Goal: Information Seeking & Learning: Check status

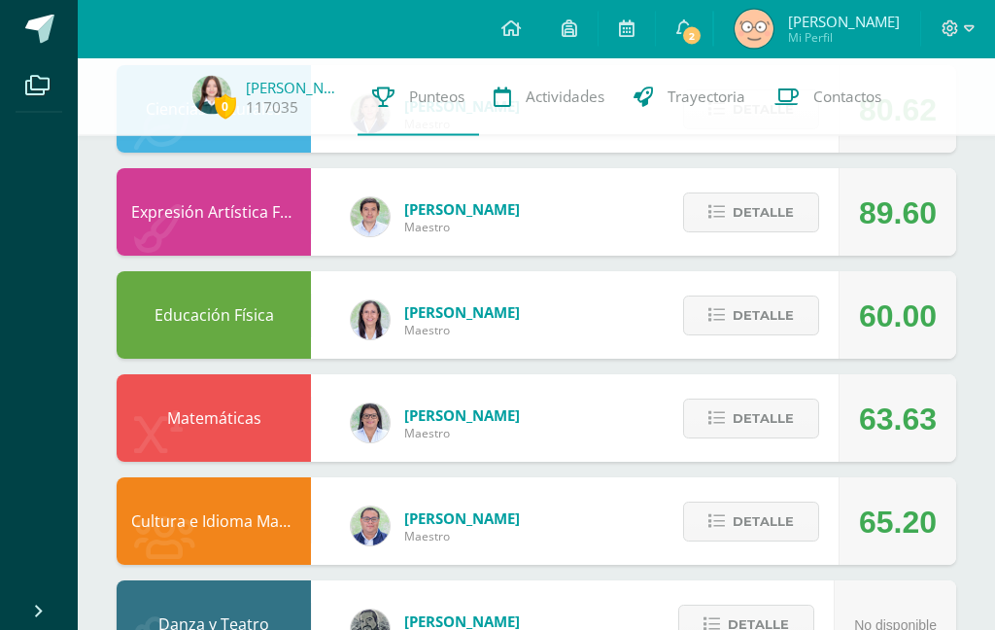
scroll to position [1149, 0]
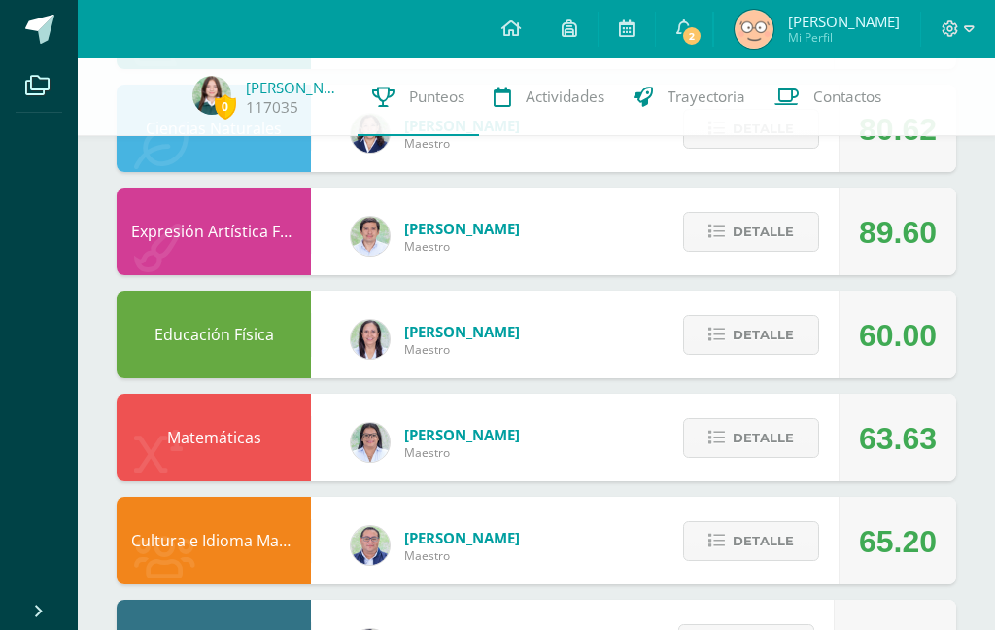
click at [752, 440] on span "Detalle" at bounding box center [763, 438] width 61 height 36
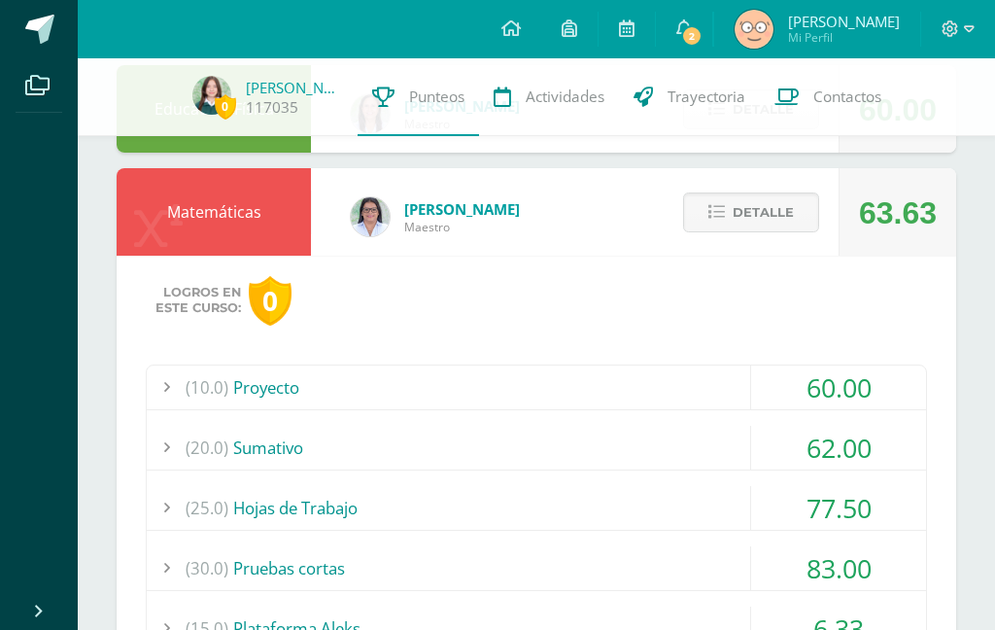
scroll to position [1374, 0]
click at [714, 204] on button "Detalle" at bounding box center [751, 213] width 136 height 40
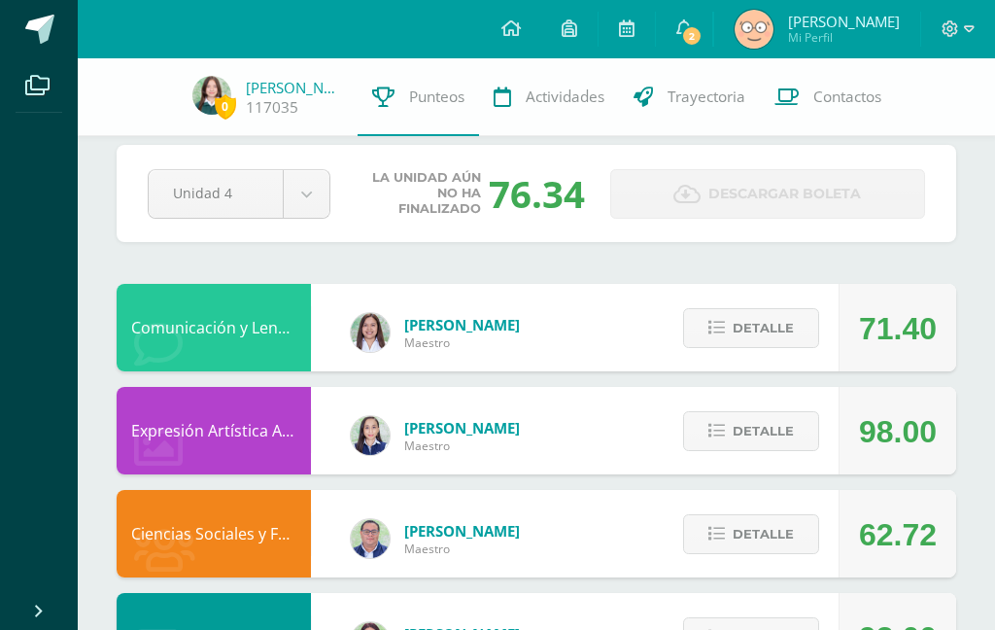
scroll to position [0, 0]
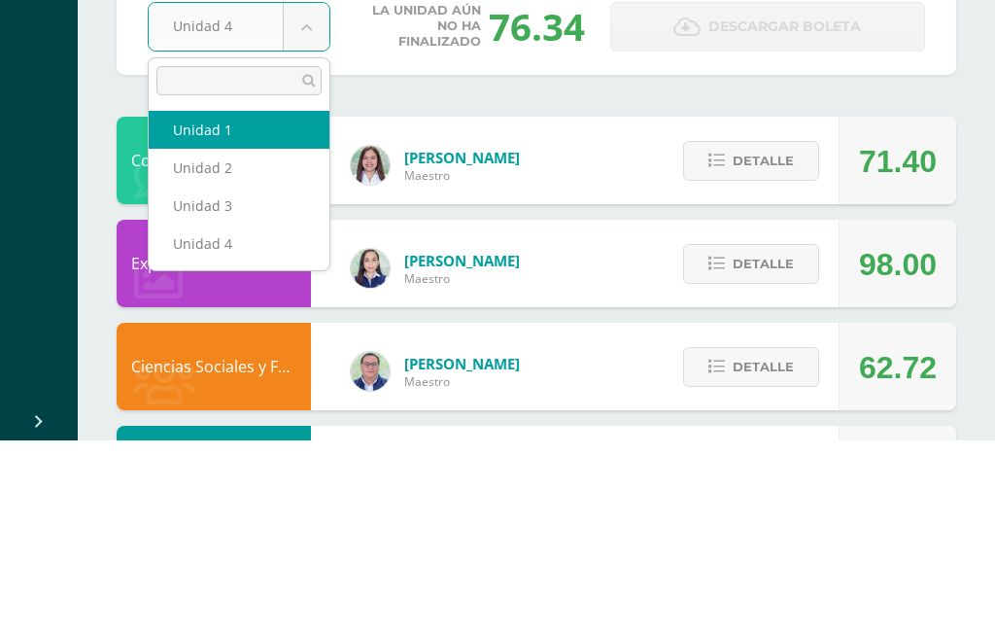
select select "Unidad 1"
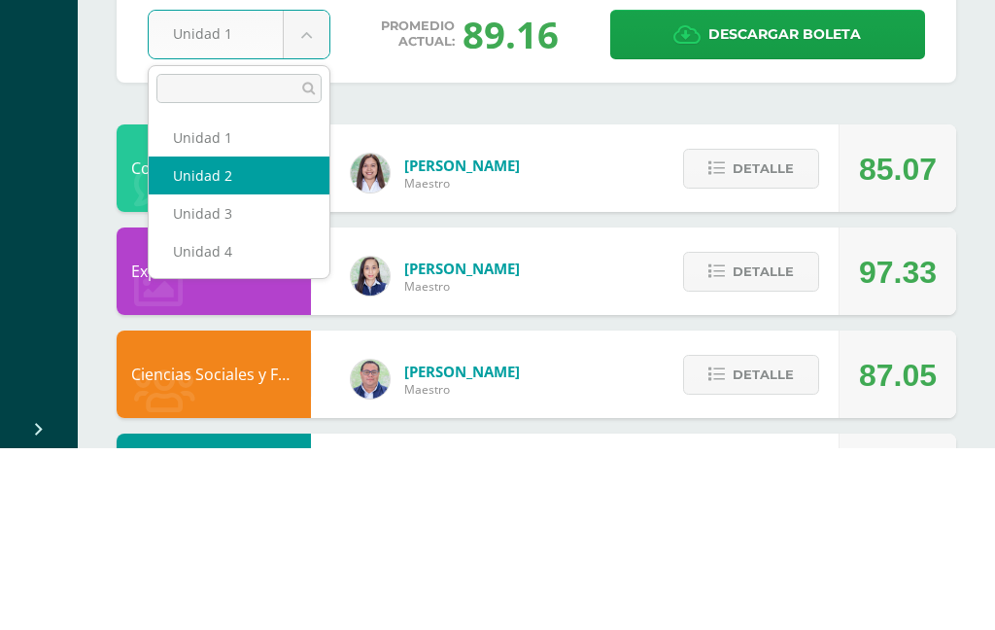
select select "Unidad 2"
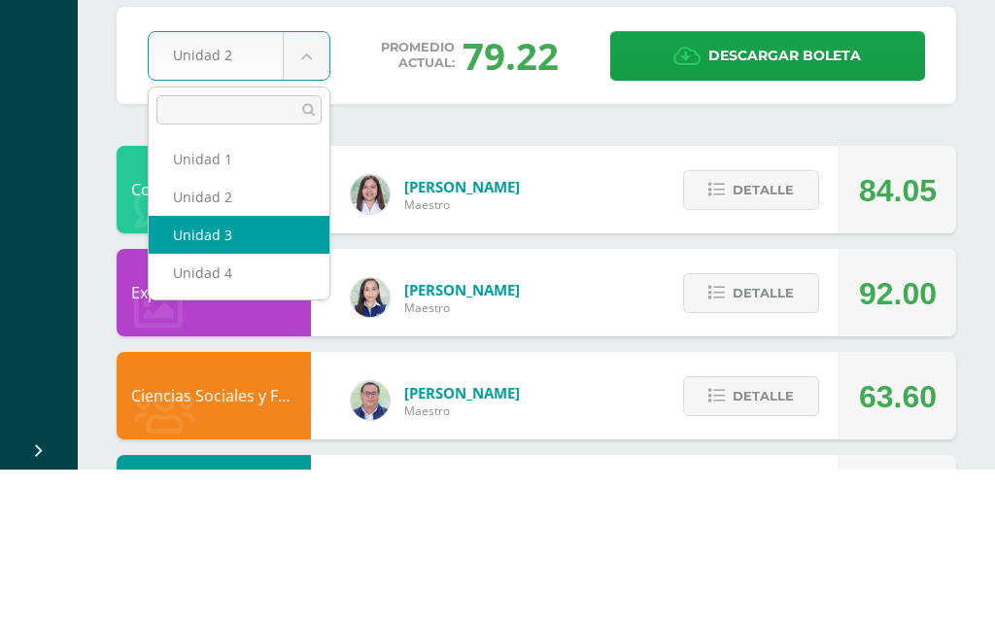
select select "Unidad 3"
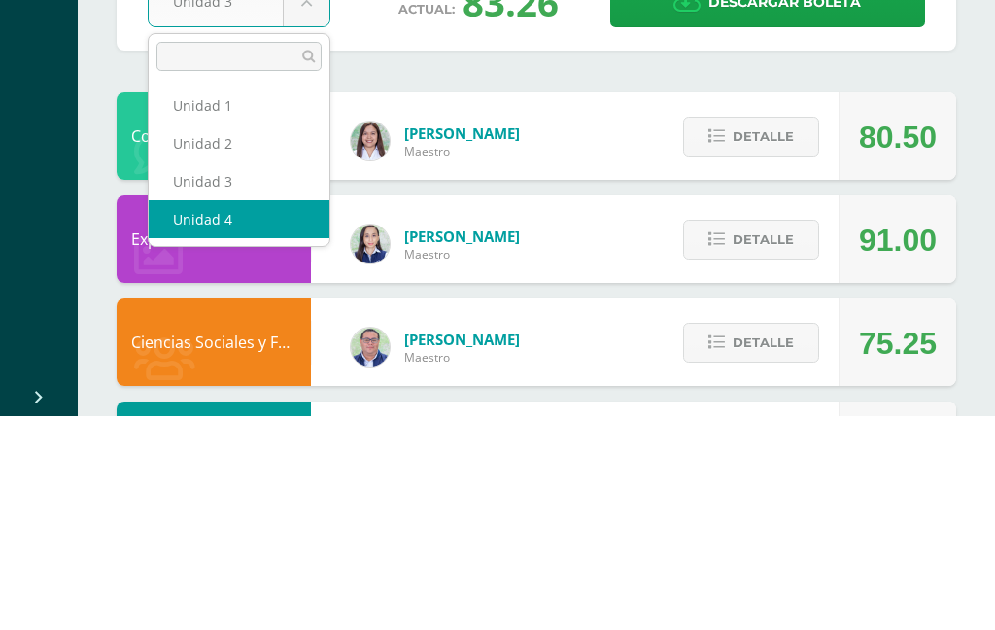
select select "Unidad 4"
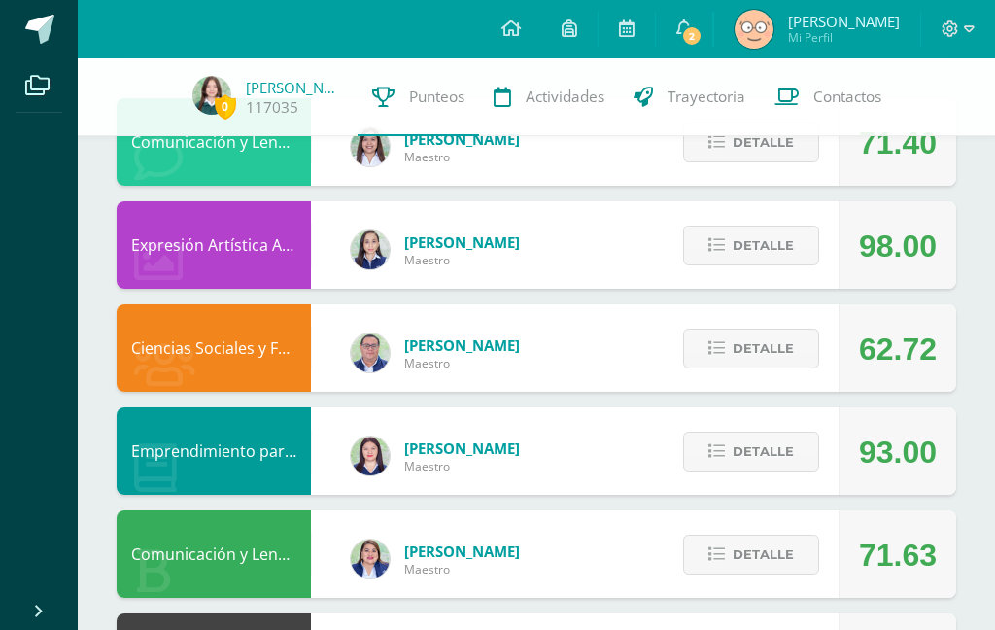
scroll to position [210, 0]
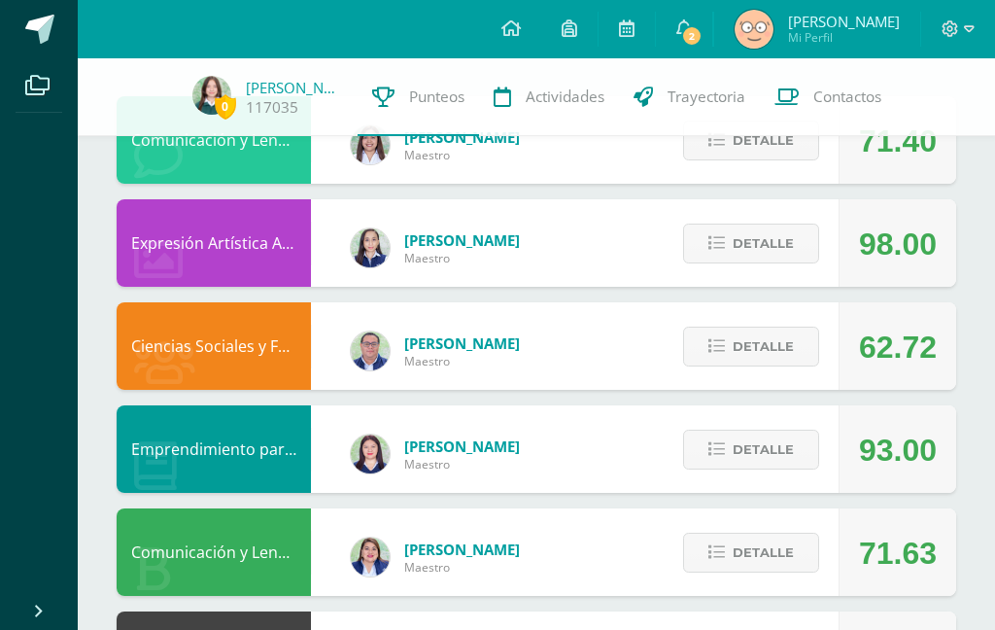
click at [765, 347] on span "Detalle" at bounding box center [763, 347] width 61 height 36
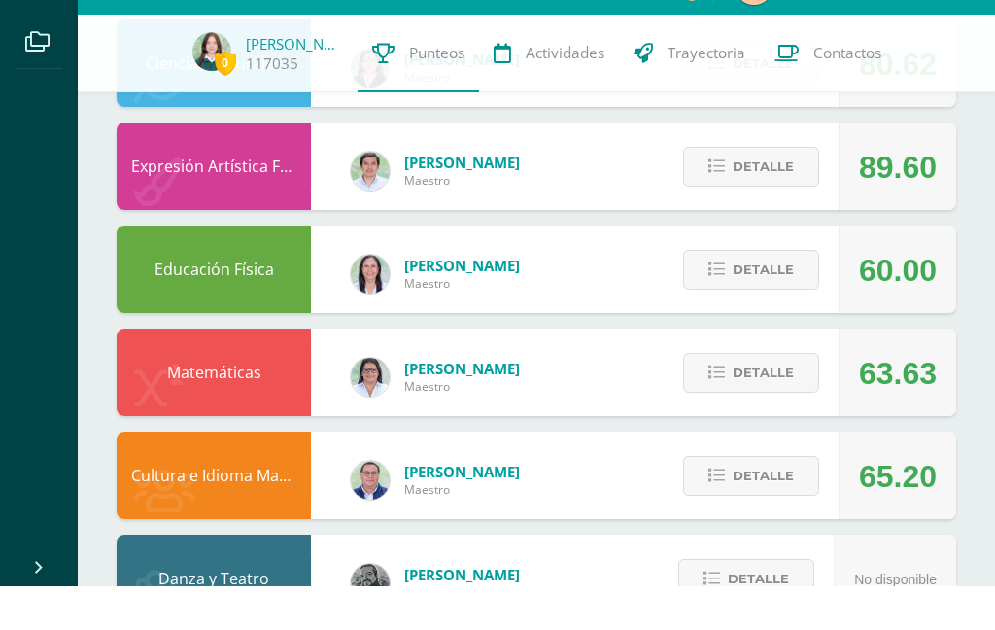
scroll to position [1665, 0]
